Goal: Feedback & Contribution: Submit feedback/report problem

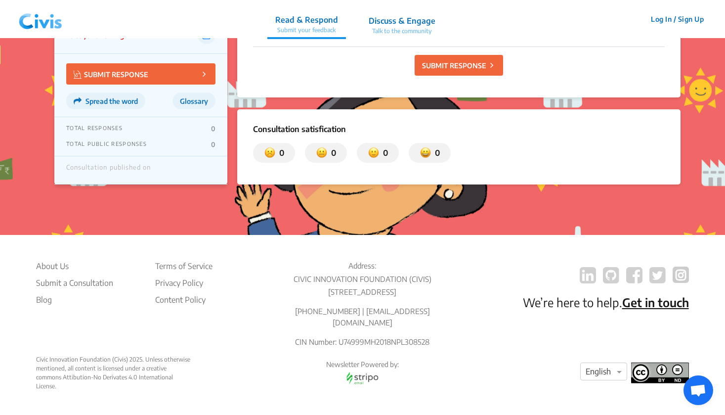
scroll to position [367, 0]
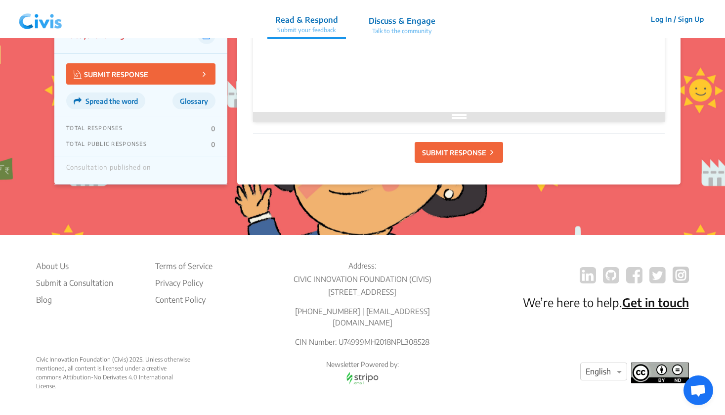
scroll to position [280, 0]
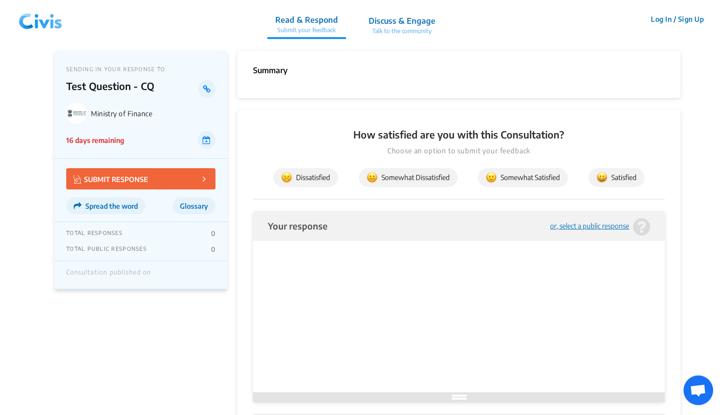
click at [465, 139] on p "How satisfied are you with this Consultation?" at bounding box center [459, 134] width 412 height 14
click at [466, 156] on section "How satisfied are you with this Consultation? Choose an option to submit your f…" at bounding box center [459, 163] width 412 height 72
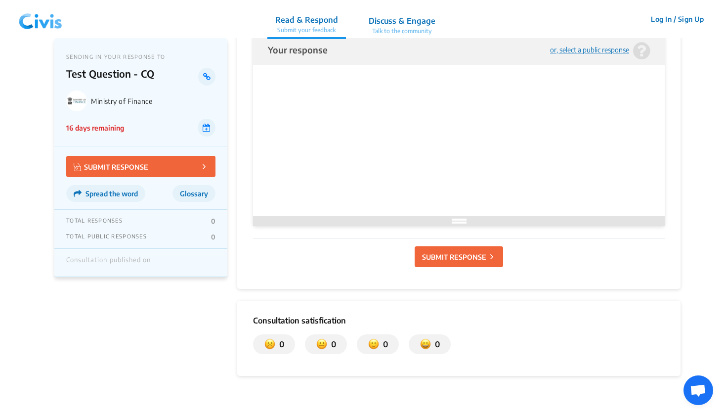
scroll to position [195, 0]
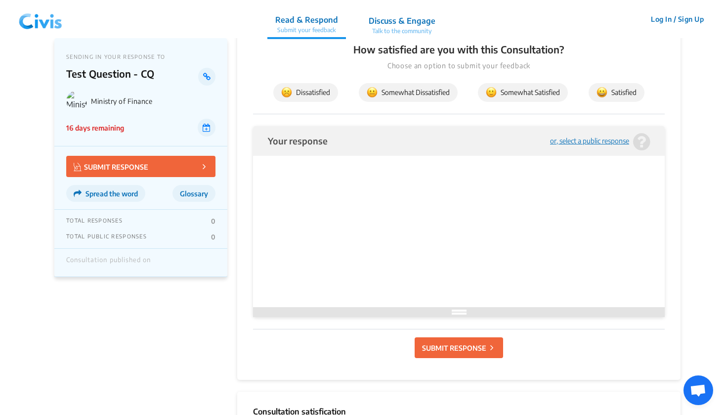
scroll to position [57, 0]
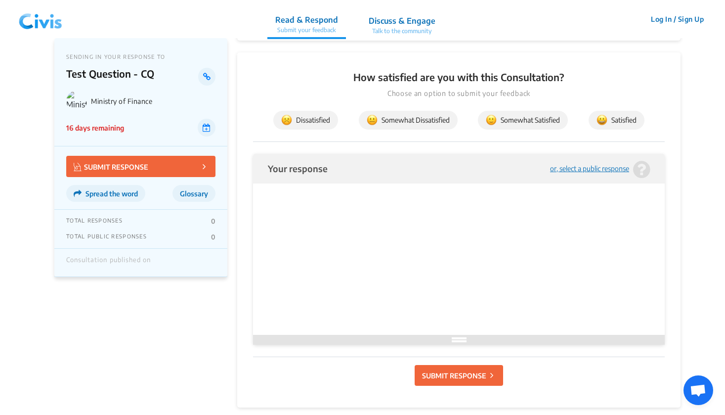
click at [454, 376] on p "SUBMIT RESPONSE" at bounding box center [454, 375] width 64 height 10
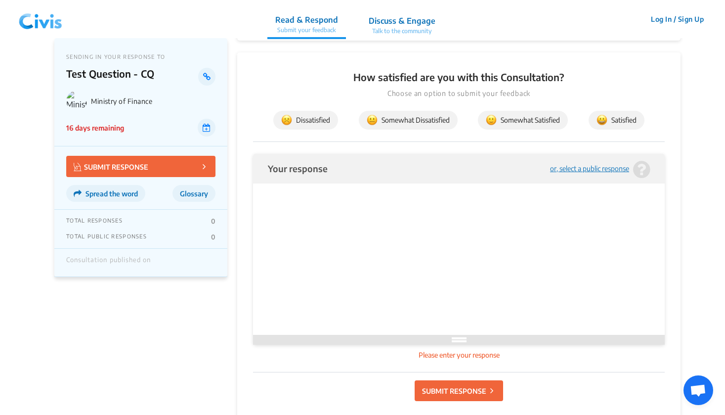
click at [423, 216] on html at bounding box center [459, 201] width 382 height 30
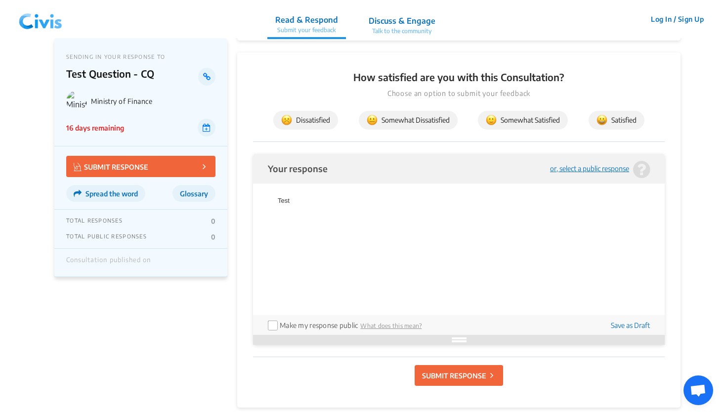
click at [433, 381] on button "SUBMIT RESPONSE" at bounding box center [459, 375] width 88 height 21
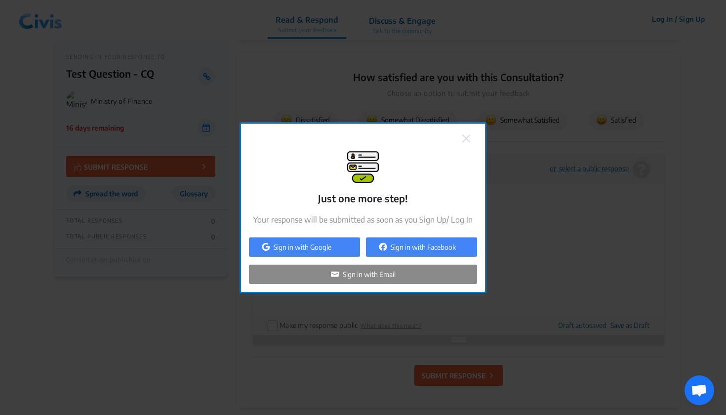
click at [465, 135] on img at bounding box center [467, 138] width 8 height 8
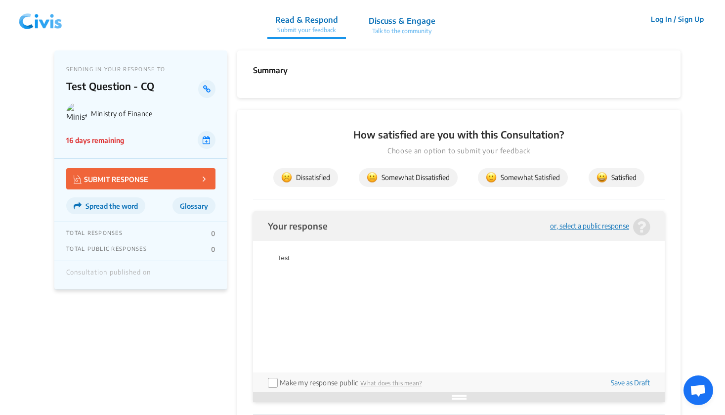
scroll to position [0, 0]
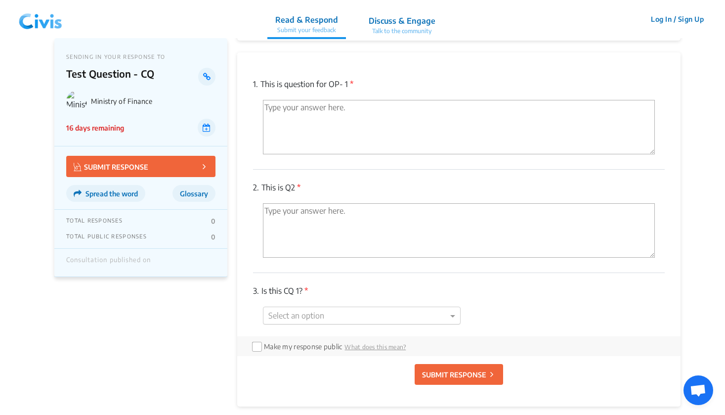
scroll to position [58, 0]
click at [344, 318] on div "1. This is question for OP- 1 * 2. This is Q2 * 3. Is this CQ 1? * Select an op…" at bounding box center [459, 201] width 412 height 270
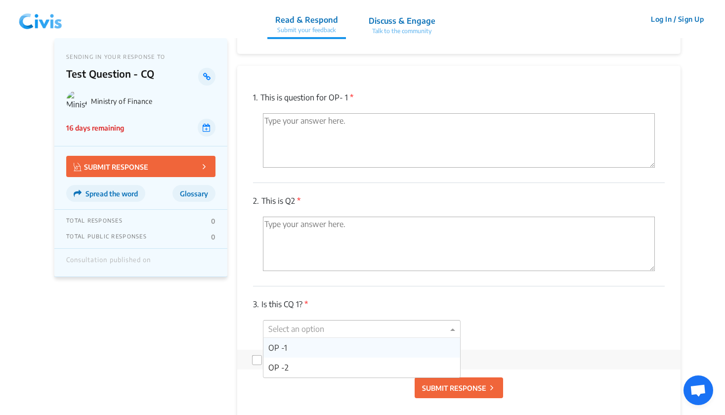
scroll to position [61, 0]
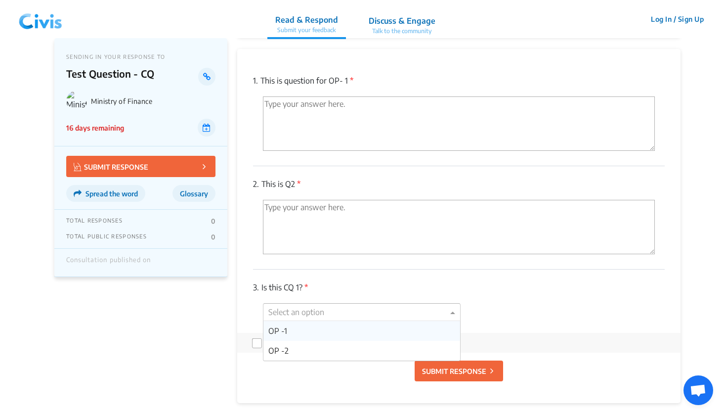
click at [506, 296] on div "3. Is this CQ 1? * Select an option OP -1 OP -2" at bounding box center [459, 300] width 412 height 63
click at [412, 311] on div "1. This is question for OP- 1 * 2. This is Q2 * 3. Is this CQ 1? * Select an op…" at bounding box center [459, 198] width 412 height 270
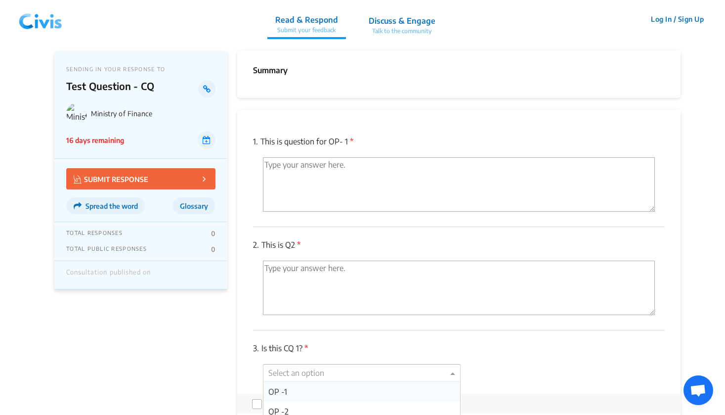
click at [339, 386] on div "OP -1" at bounding box center [361, 391] width 197 height 20
